Goal: Transaction & Acquisition: Book appointment/travel/reservation

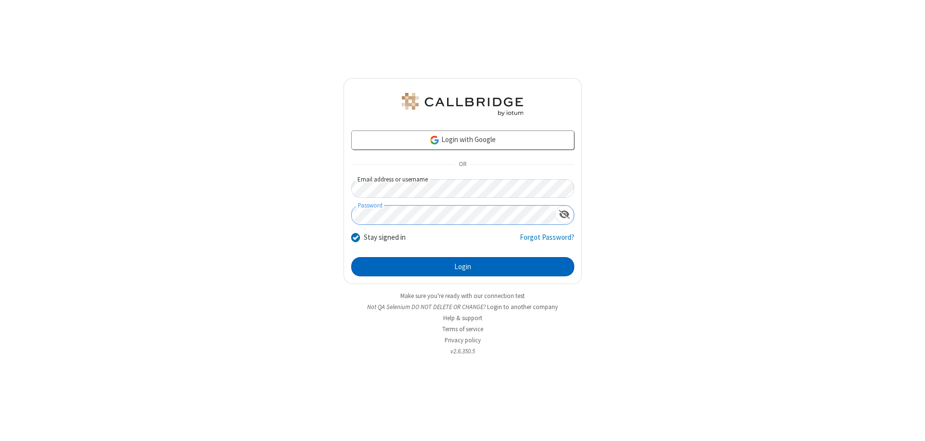
click at [463, 267] on button "Login" at bounding box center [462, 266] width 223 height 19
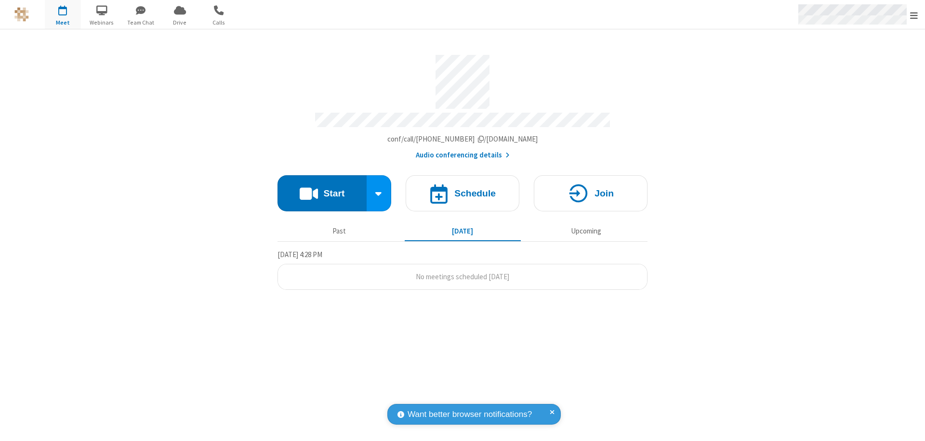
click at [914, 15] on span "Open menu" at bounding box center [914, 16] width 8 height 10
click at [63, 14] on span "button" at bounding box center [63, 10] width 36 height 16
click at [463, 189] on h4 "Schedule" at bounding box center [474, 193] width 41 height 9
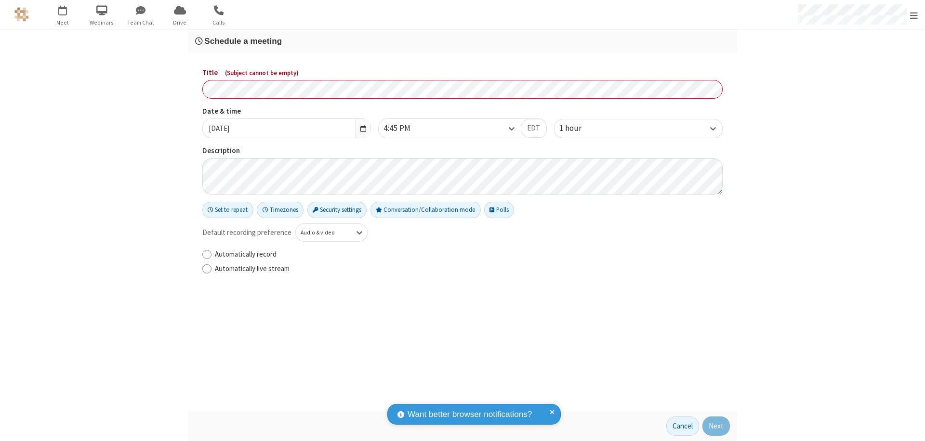
click at [463, 41] on h3 "Schedule a meeting" at bounding box center [462, 41] width 535 height 9
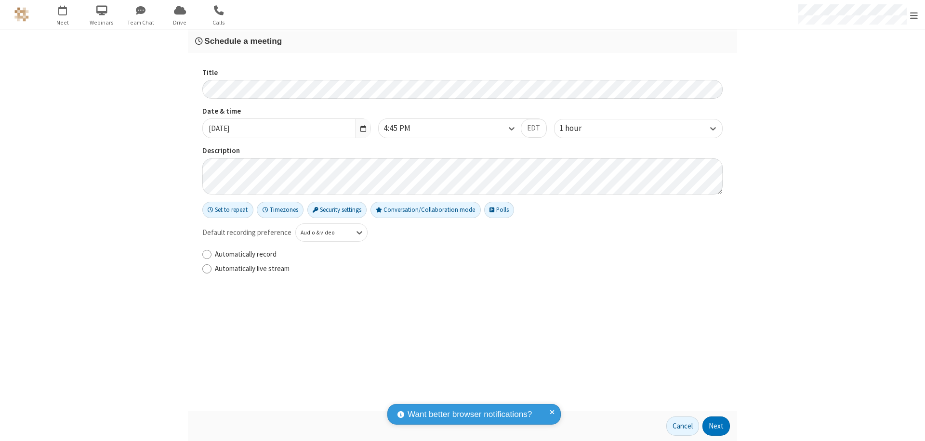
click at [716, 426] on button "Next" at bounding box center [715, 426] width 27 height 19
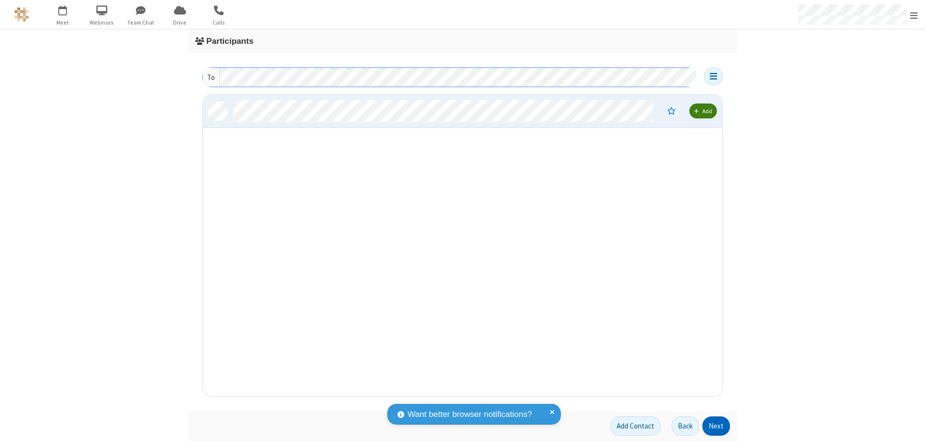
click at [716, 426] on button "Next" at bounding box center [715, 426] width 27 height 19
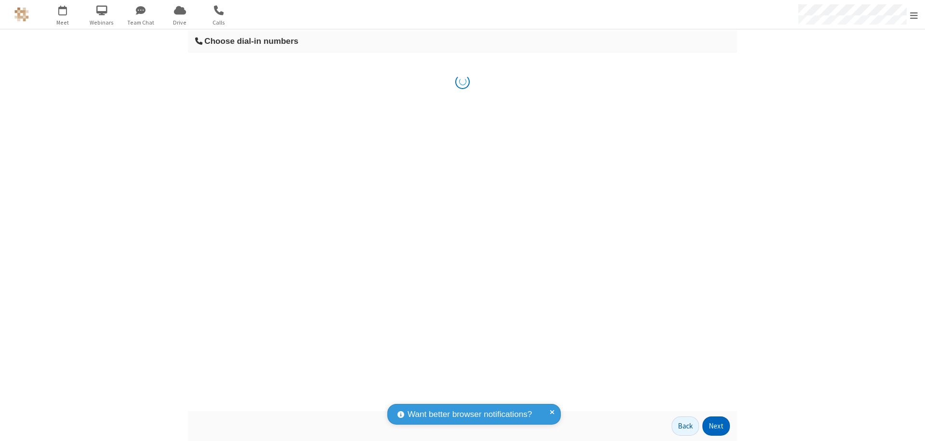
click at [716, 426] on button "Next" at bounding box center [715, 426] width 27 height 19
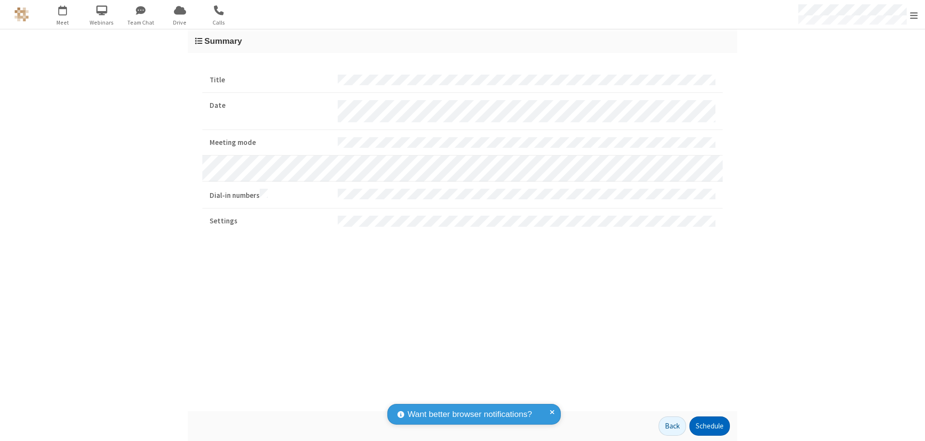
click at [709, 426] on button "Schedule" at bounding box center [709, 426] width 40 height 19
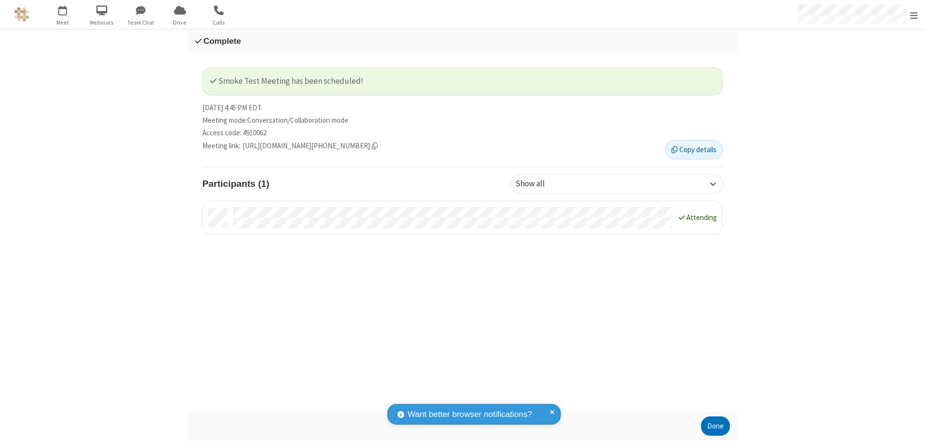
click at [715, 426] on button "Done" at bounding box center [715, 426] width 29 height 19
